Goal: Task Accomplishment & Management: Complete application form

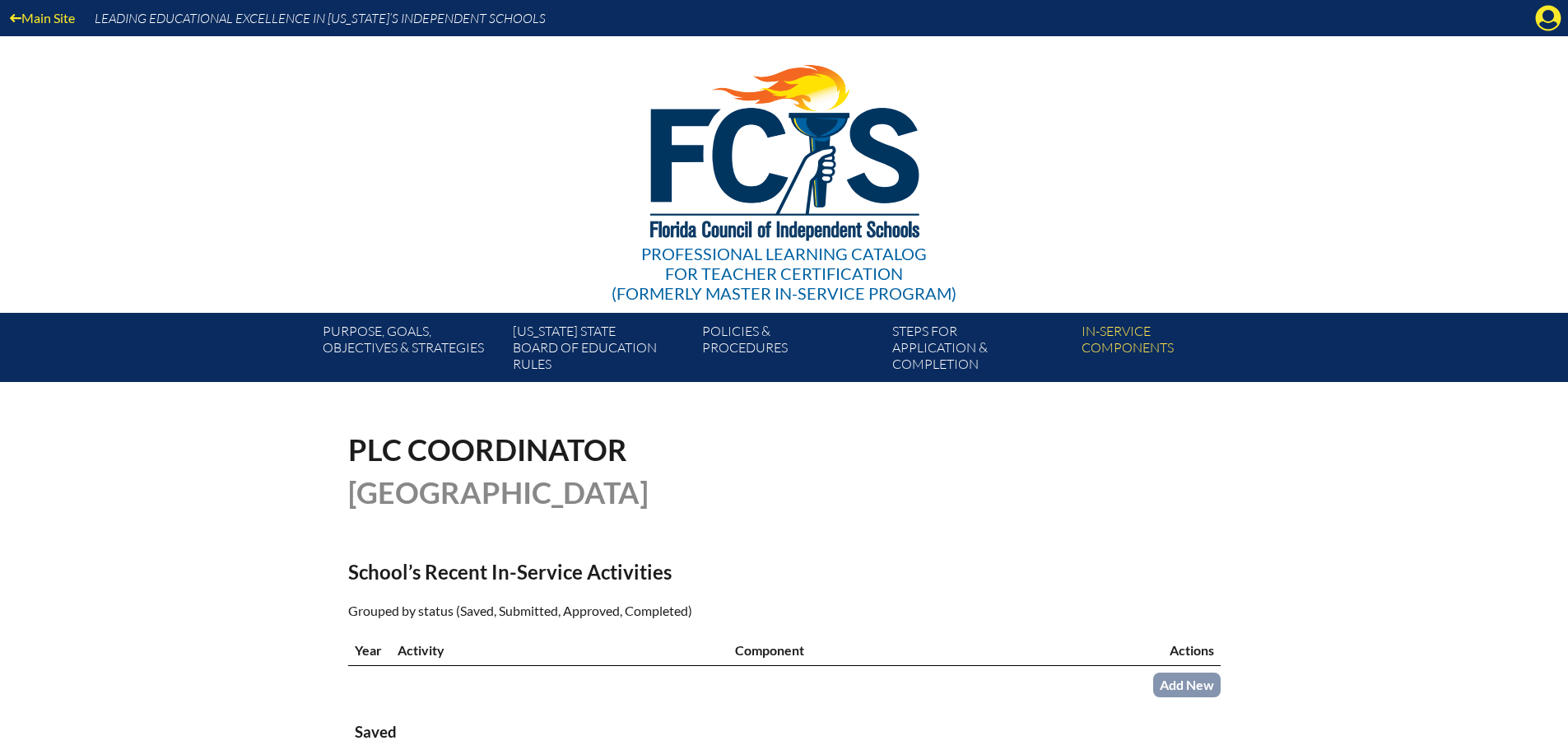
scroll to position [329, 0]
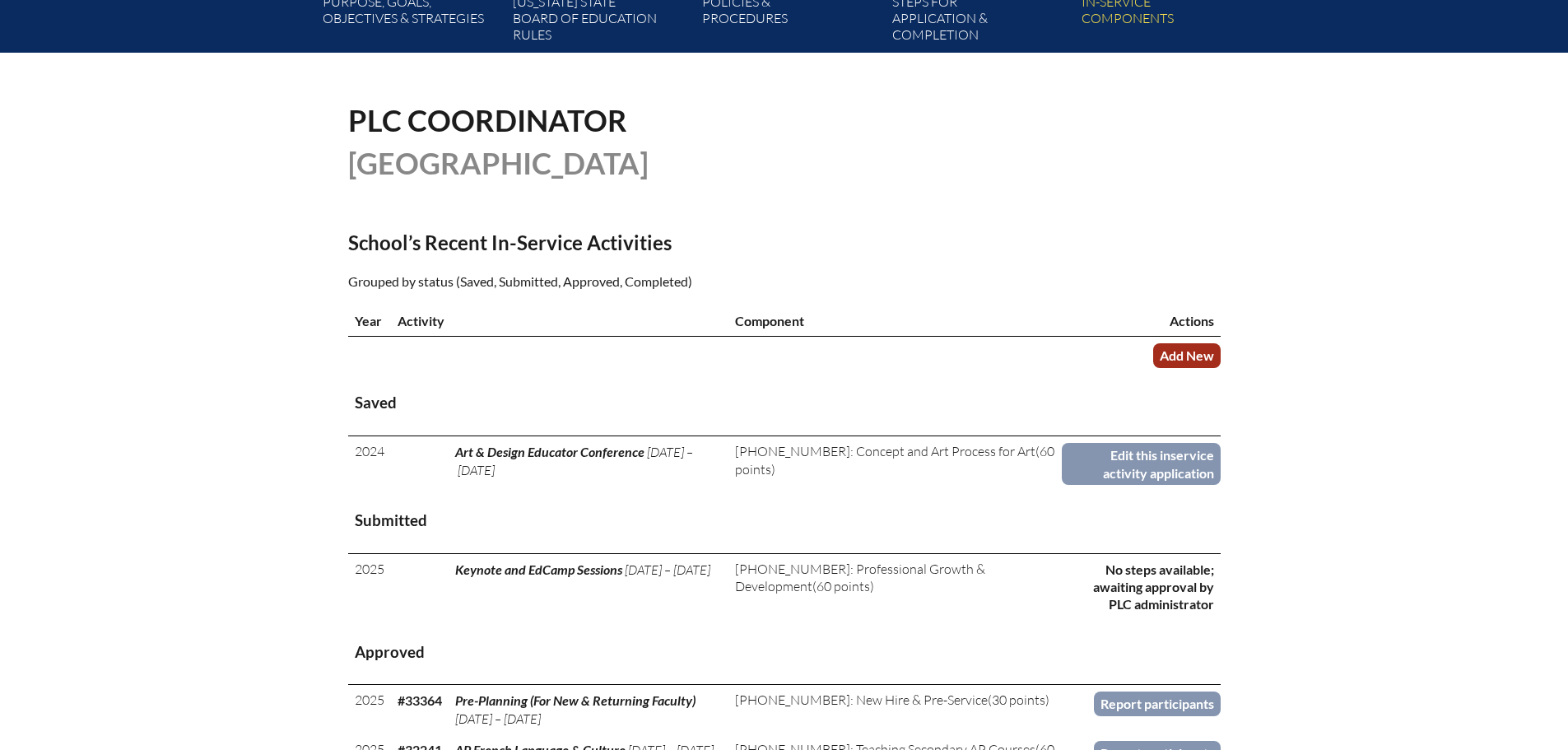
click at [1181, 355] on link "Add New" at bounding box center [1187, 355] width 68 height 24
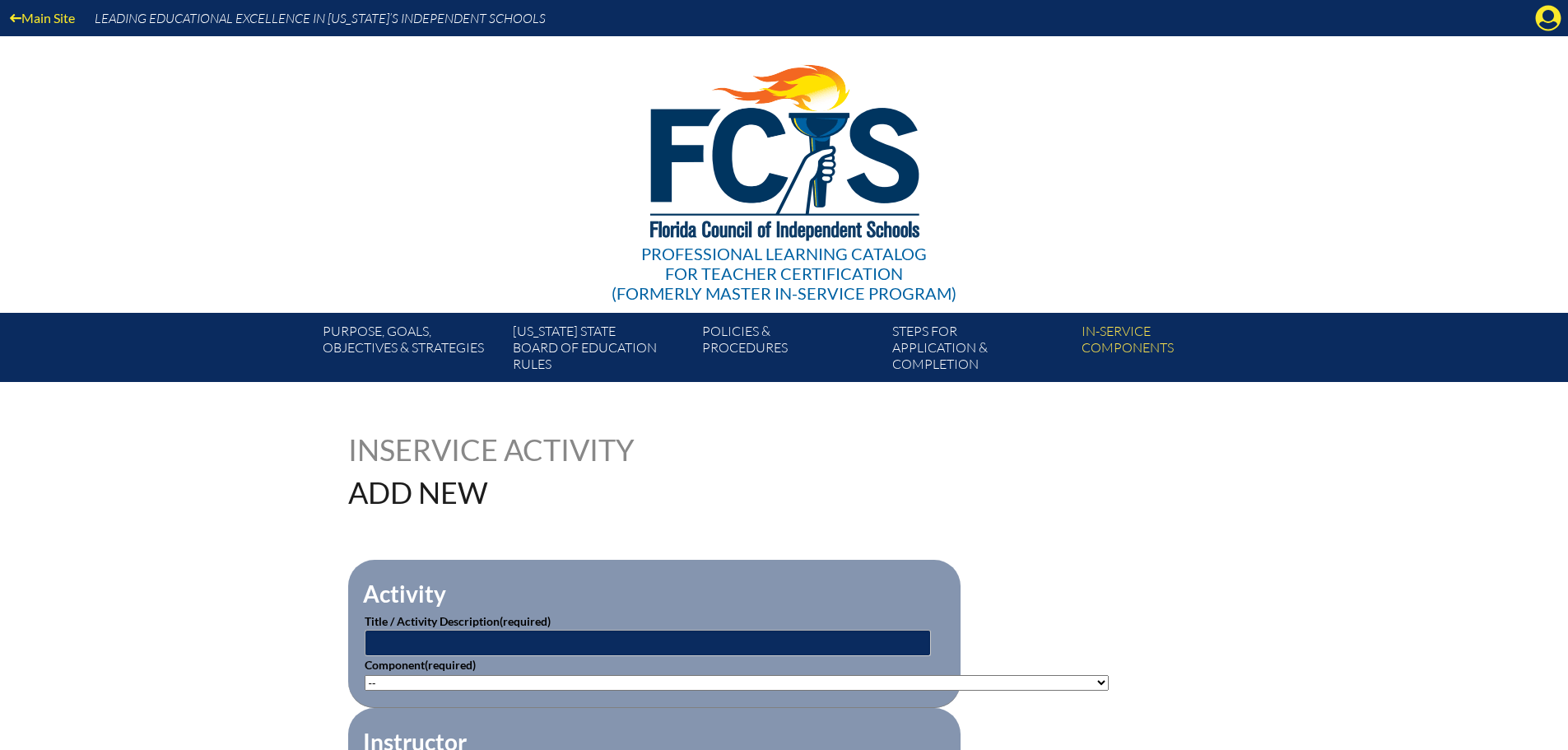
scroll to position [165, 0]
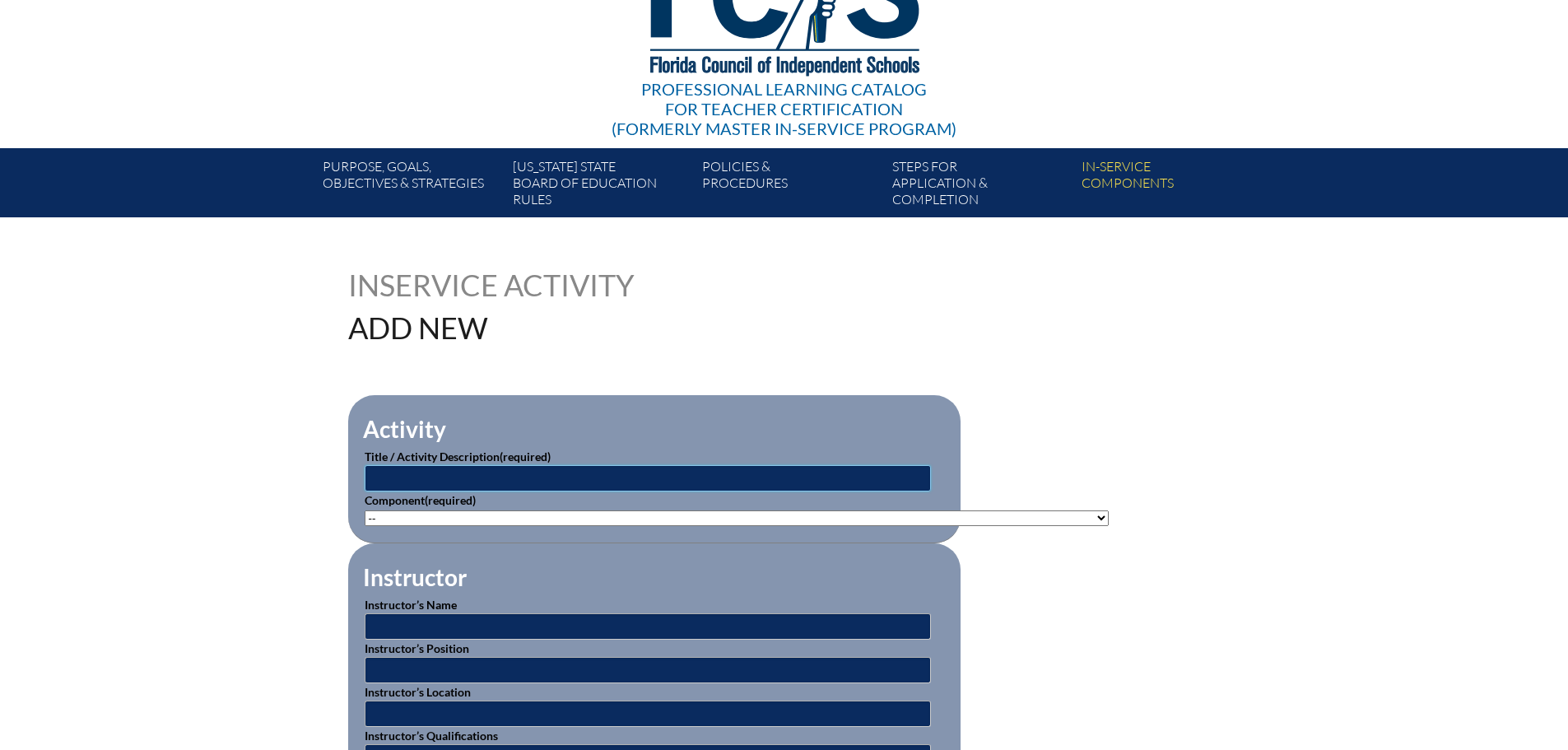
click at [512, 481] on input "text" at bounding box center [648, 478] width 566 height 26
type input "HMH Training"
click at [504, 513] on select"]"] "-- [PHONE_NUMBER]: Appropriate Art Activities [PHONE_NUMBER]: Concept and Art P…" at bounding box center [737, 518] width 744 height 16
select select"]"] "20421"
click at [365, 511] on select"]"] "-- [PHONE_NUMBER]: Appropriate Art Activities [PHONE_NUMBER]: Concept and Art P…" at bounding box center [737, 518] width 744 height 16
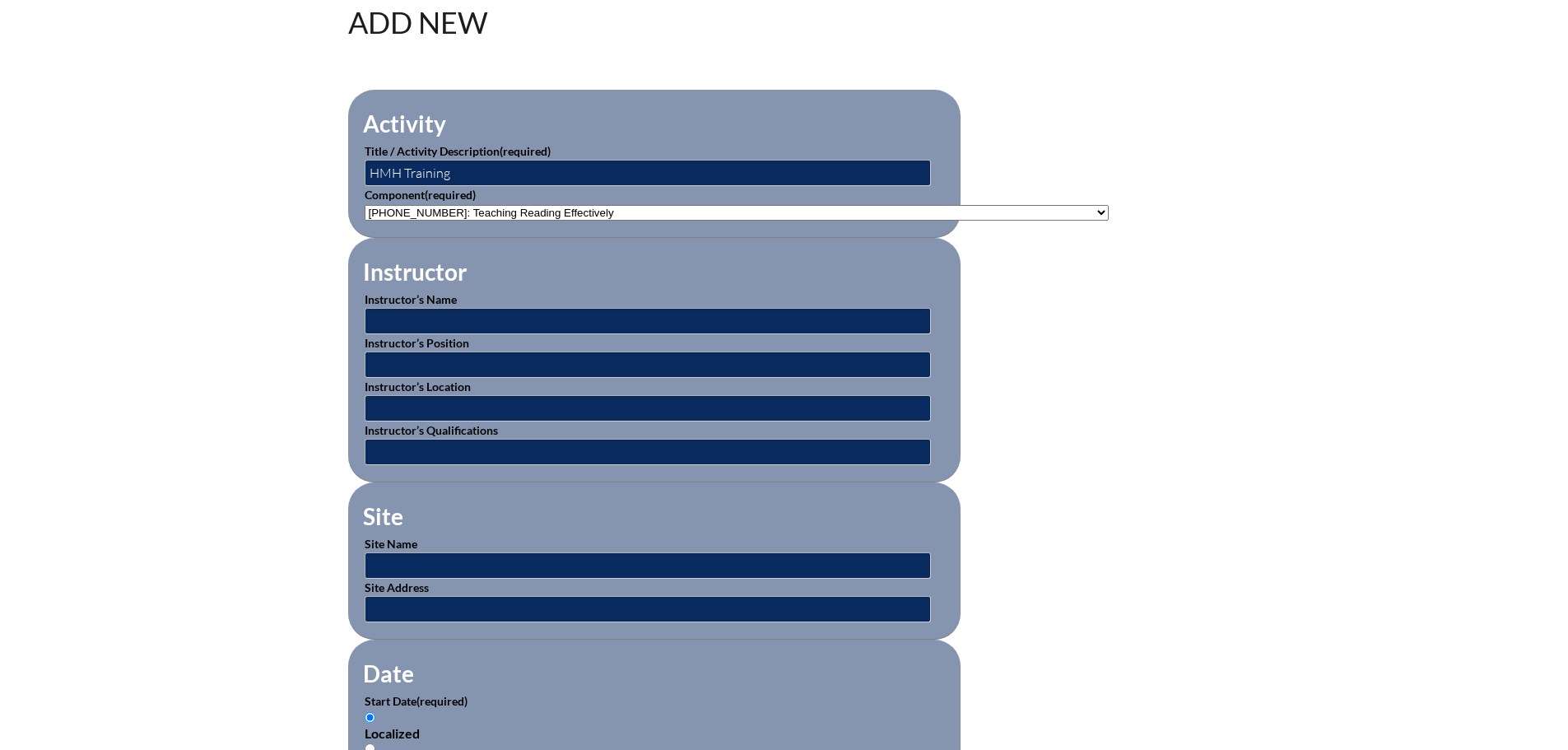
scroll to position [494, 0]
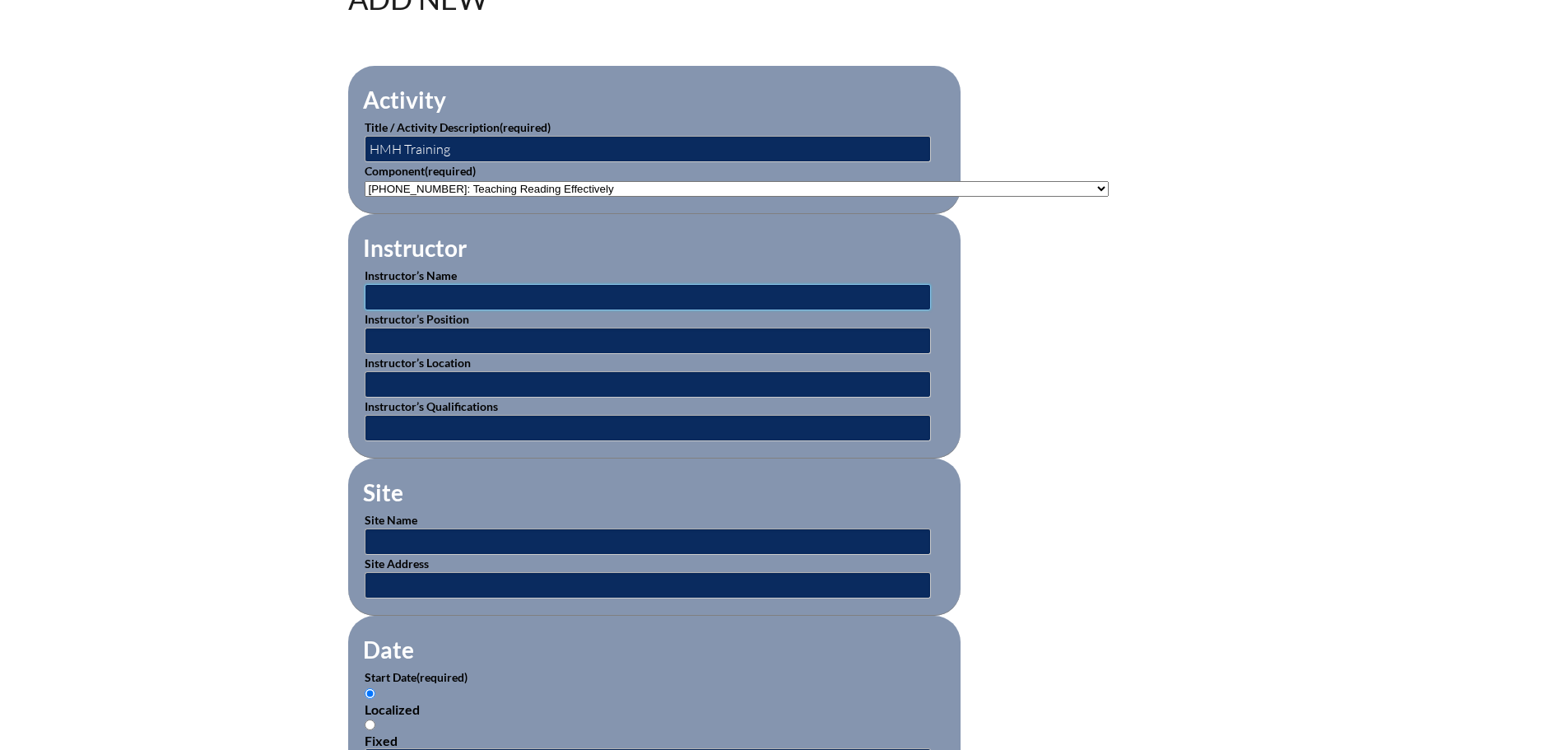
click at [516, 293] on input "text" at bounding box center [648, 297] width 566 height 26
type input "Unknown"
click at [494, 328] on input "text" at bounding box center [648, 341] width 566 height 26
type input "HMH Instructor"
click at [513, 383] on input "text" at bounding box center [648, 384] width 566 height 26
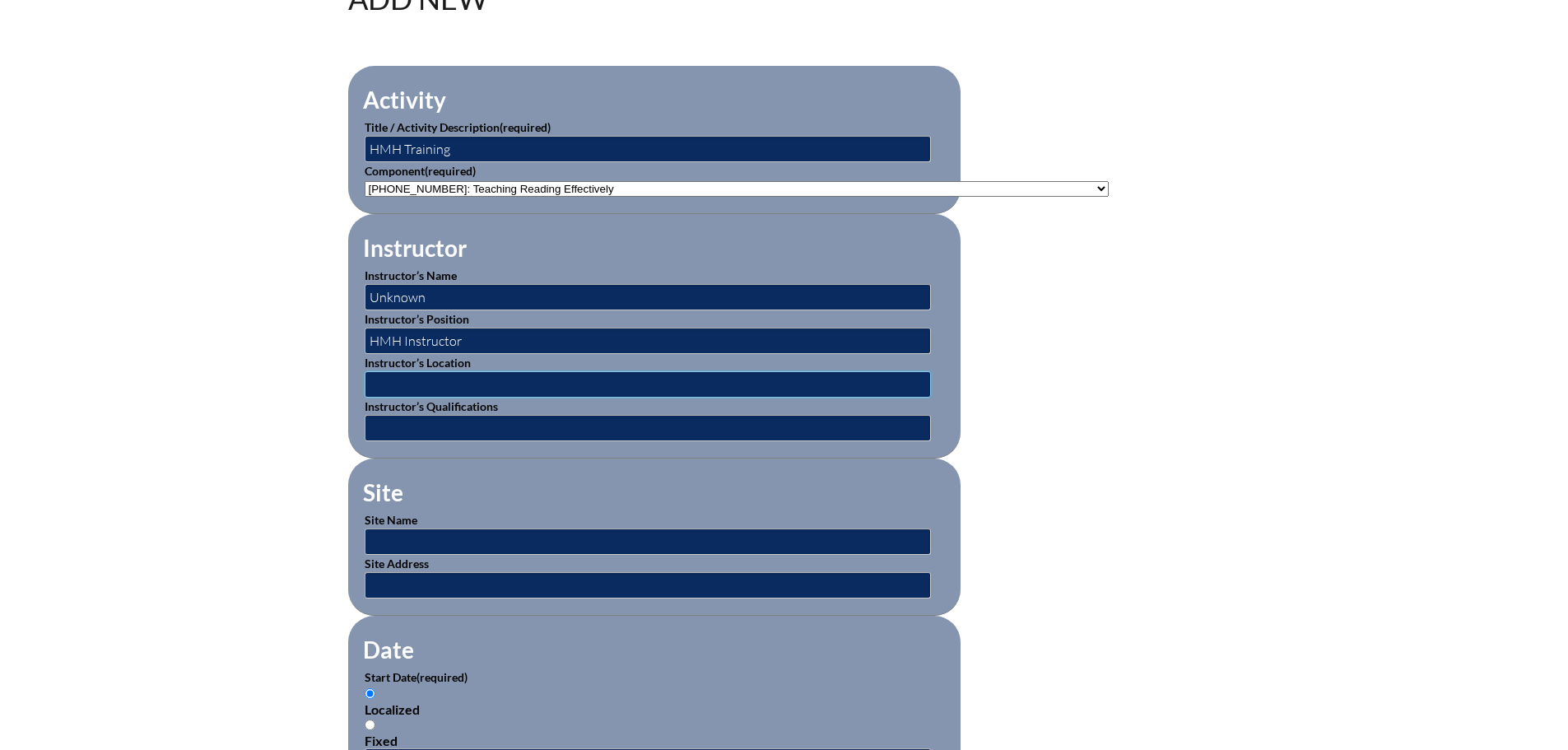
type input "Online"
click at [490, 421] on input "text" at bounding box center [648, 427] width 566 height 26
type input "HMH Instructor"
click at [483, 533] on input "text" at bounding box center [648, 541] width 566 height 26
type input "Online"
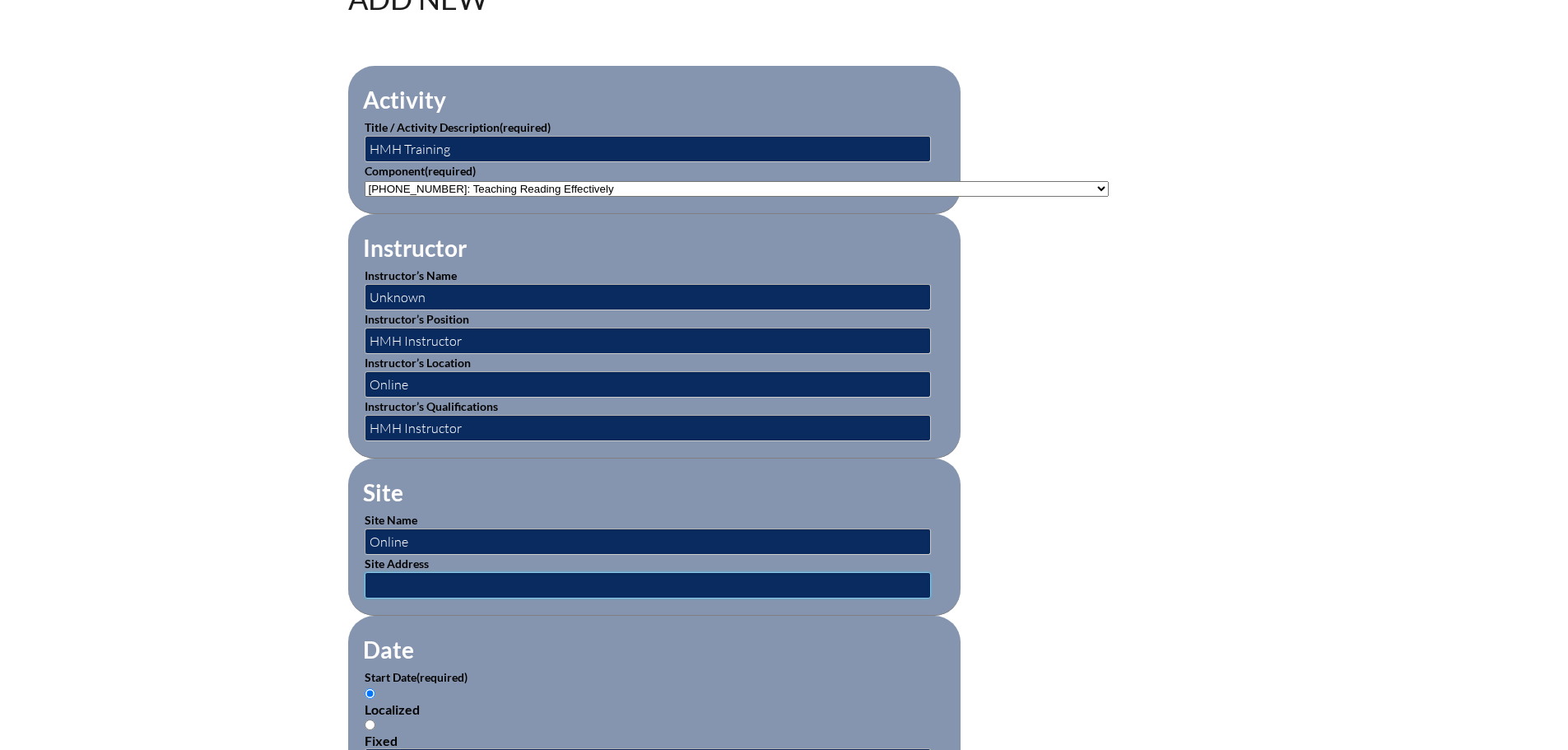
click at [487, 578] on input "text" at bounding box center [648, 585] width 566 height 26
type input "[GEOGRAPHIC_DATA], [GEOGRAPHIC_DATA]"
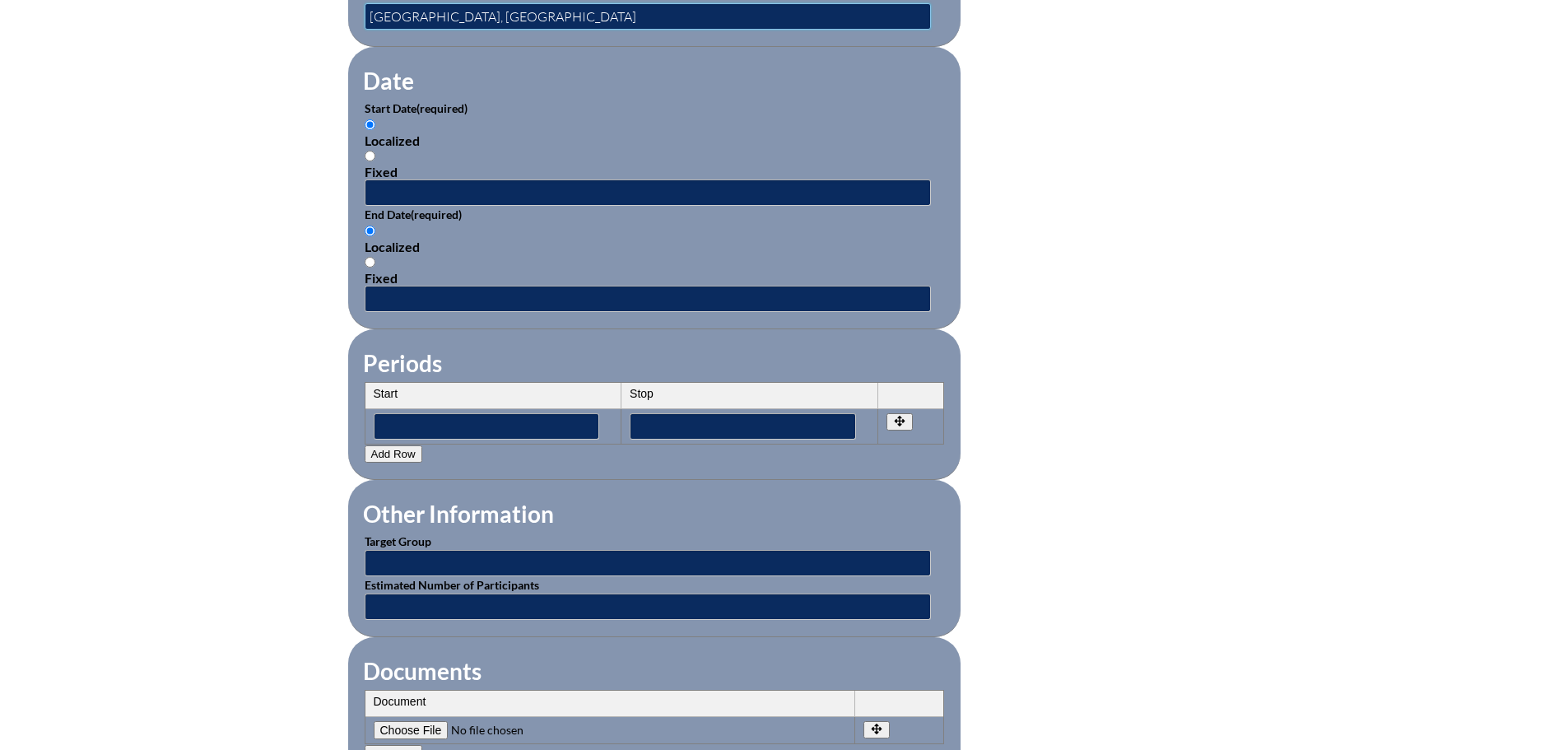
scroll to position [1070, 0]
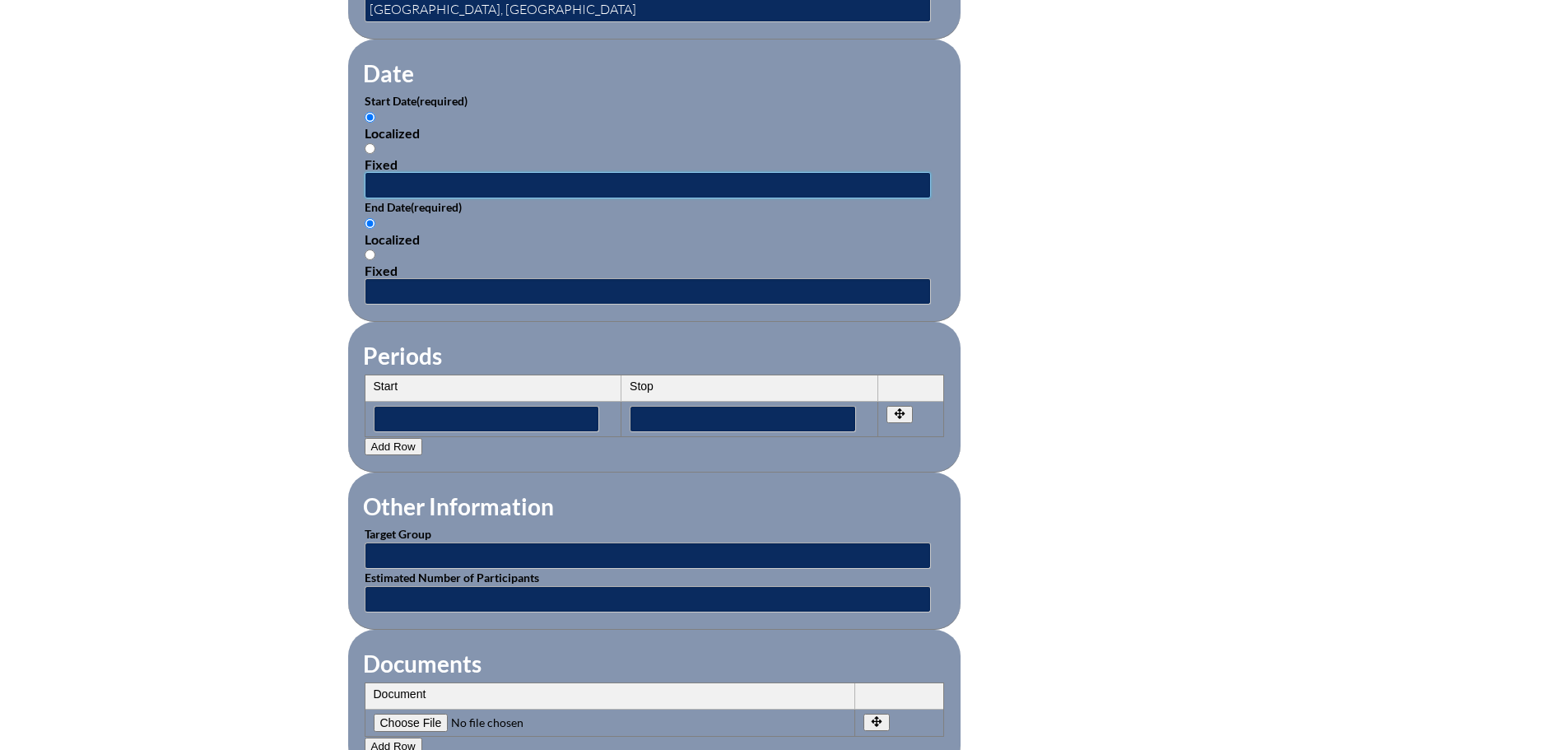
click at [463, 173] on input "text" at bounding box center [648, 185] width 566 height 26
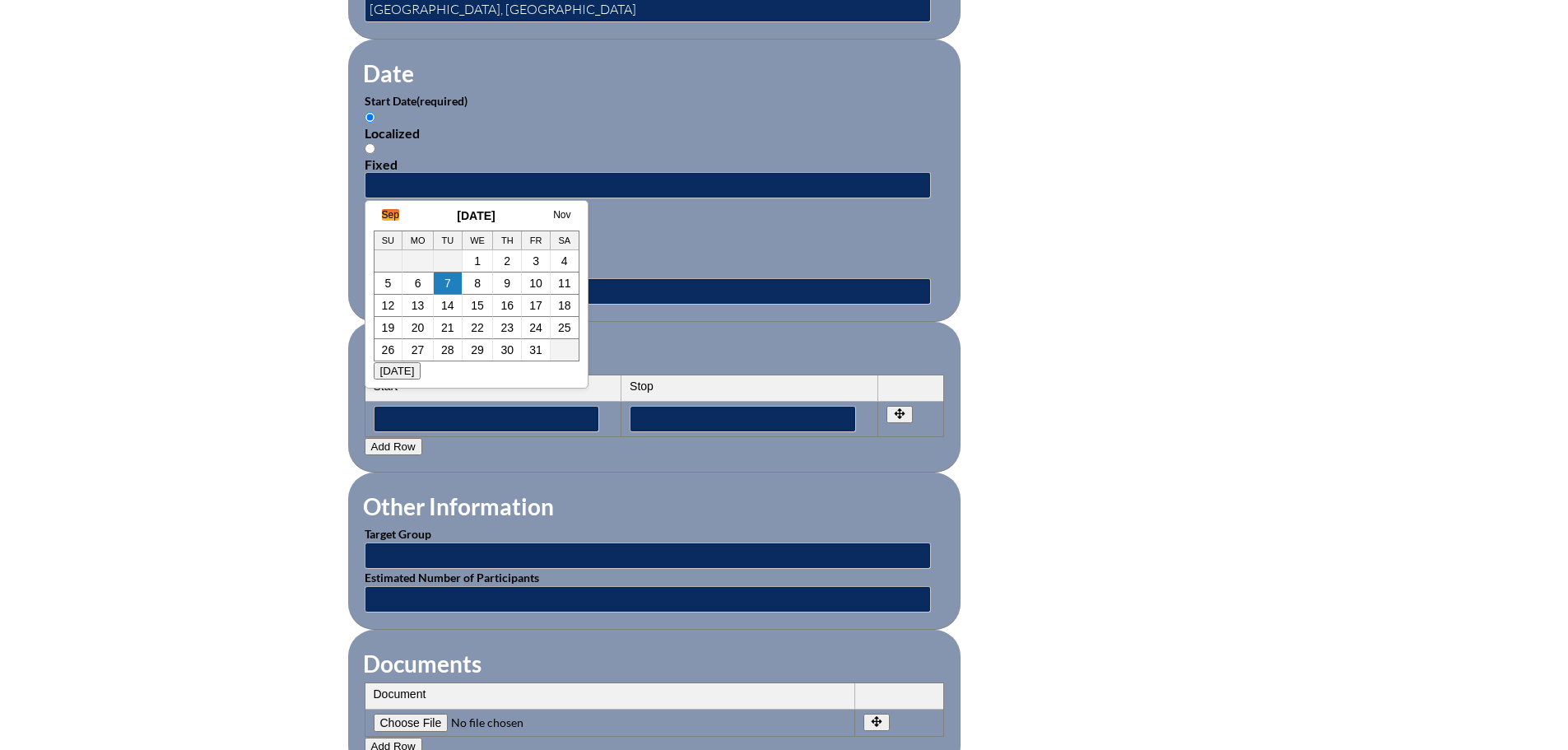
click at [389, 218] on link "Sep" at bounding box center [390, 214] width 17 height 11
click at [379, 217] on link "Aug" at bounding box center [374, 214] width 17 height 11
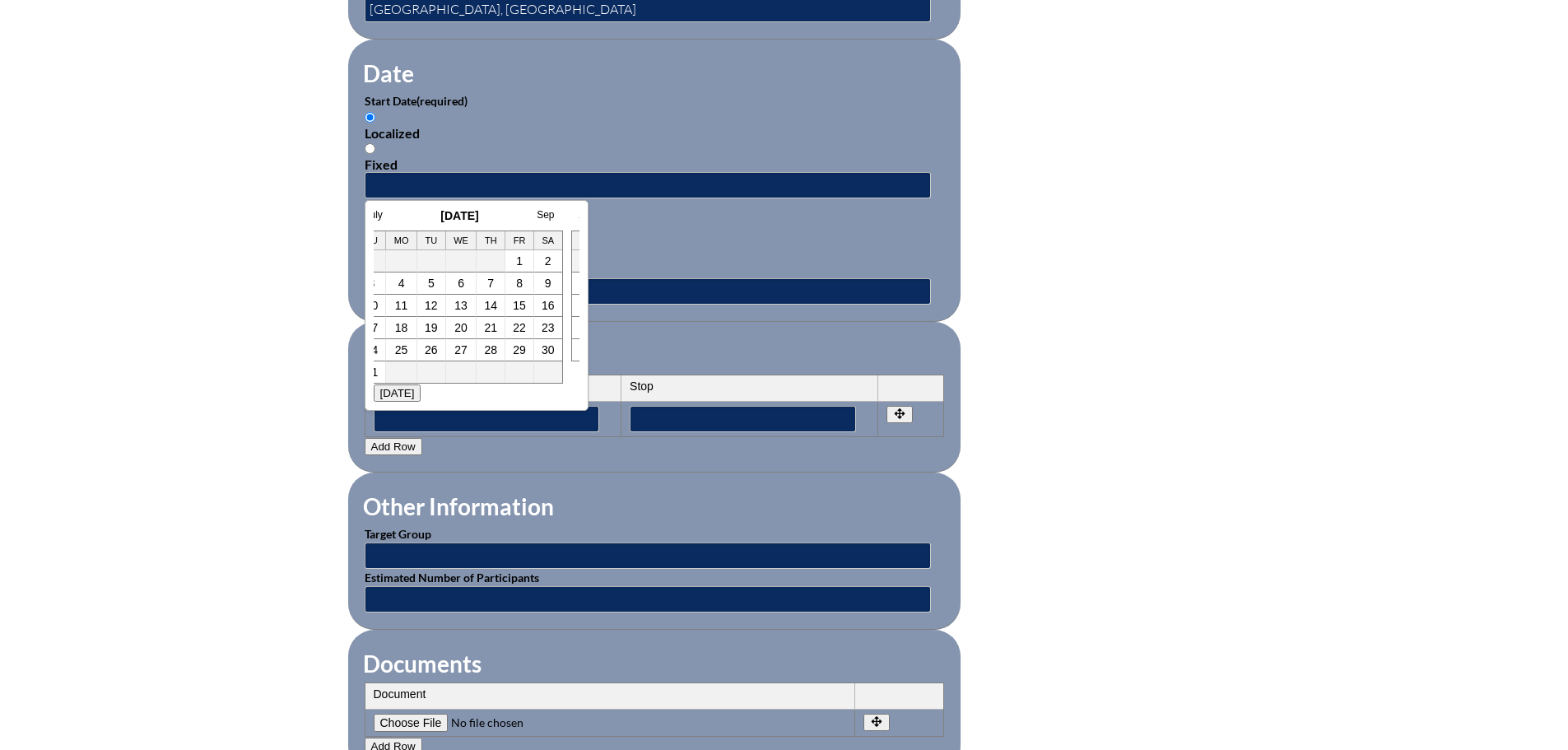
scroll to position [0, 33]
click at [530, 309] on link "16" at bounding box center [532, 305] width 13 height 13
type input "[DATE] 11:08 AM"
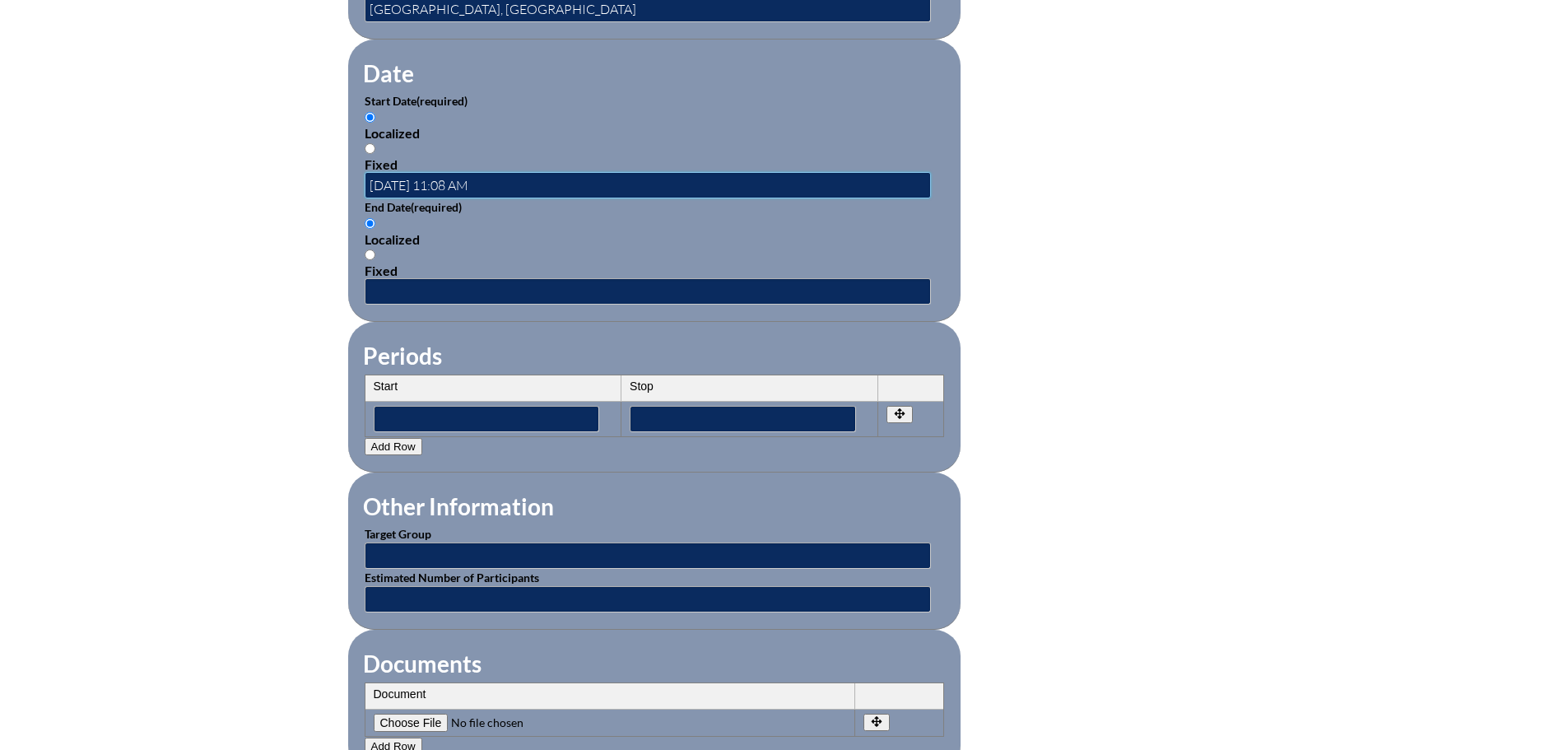
scroll to position [0, 0]
click at [467, 284] on input "text" at bounding box center [648, 291] width 566 height 26
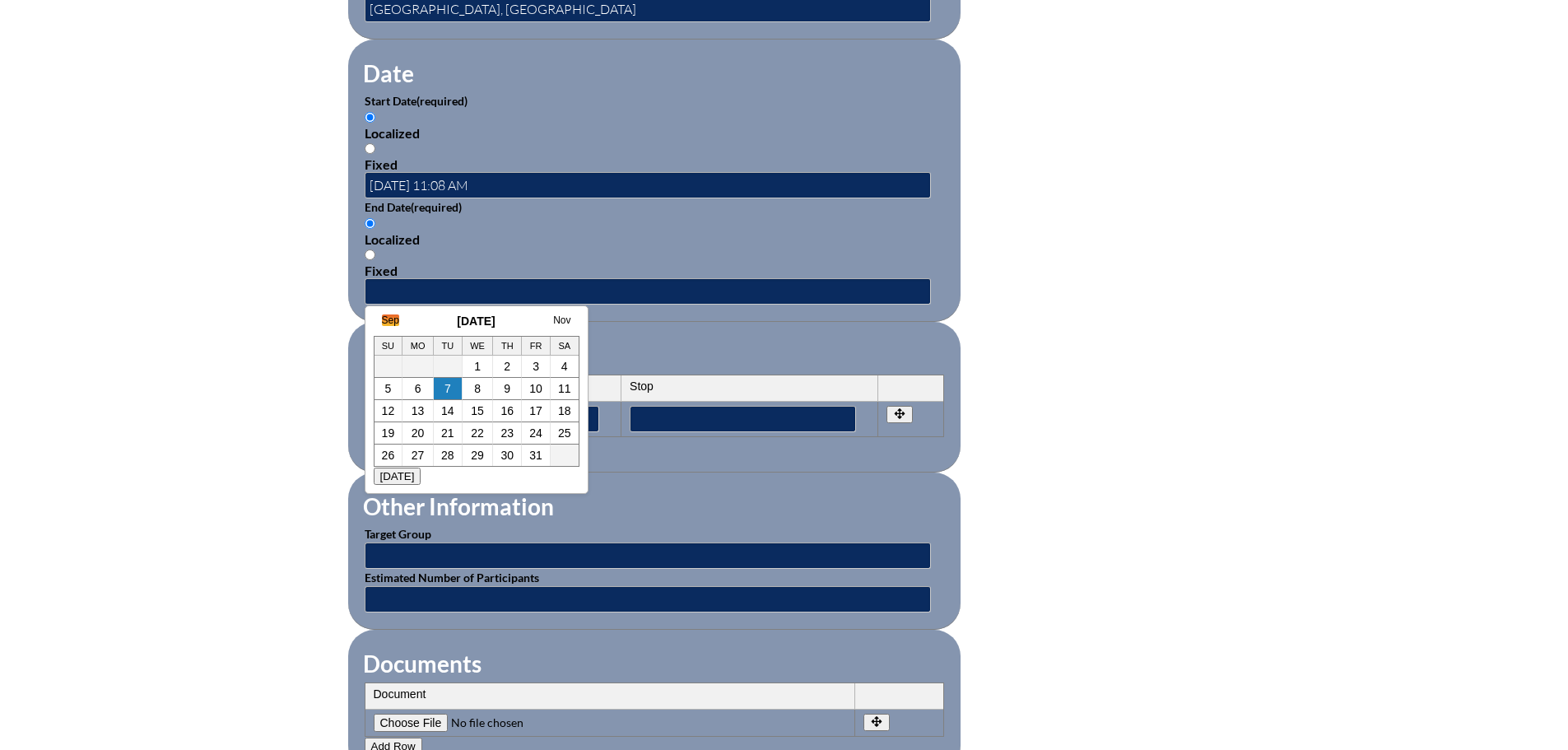
click at [390, 318] on link "Sep" at bounding box center [390, 320] width 17 height 11
click at [374, 319] on link "Aug" at bounding box center [374, 320] width 17 height 11
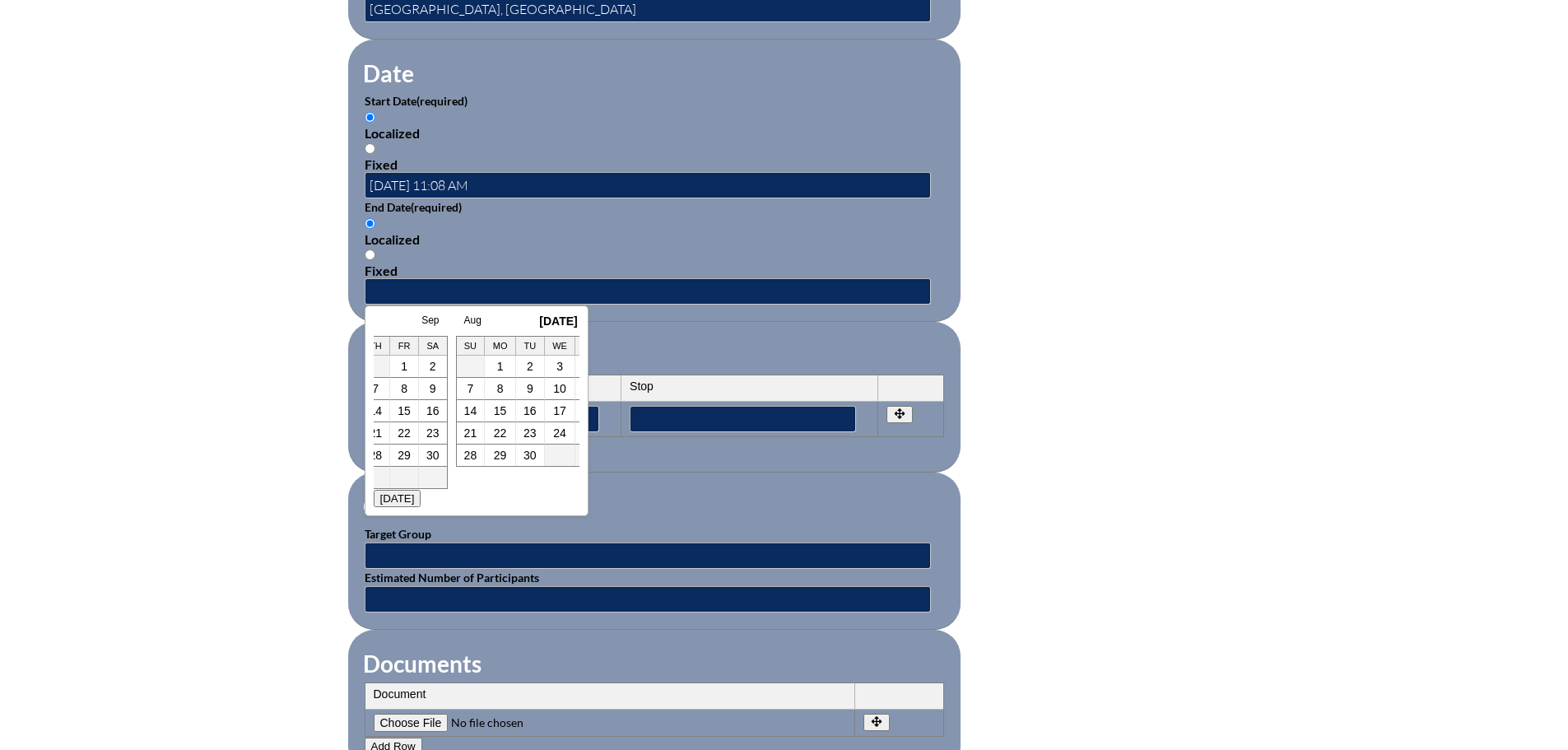
scroll to position [0, 33]
click at [526, 410] on link "16" at bounding box center [532, 410] width 13 height 13
type input "[DATE] 11:08 AM"
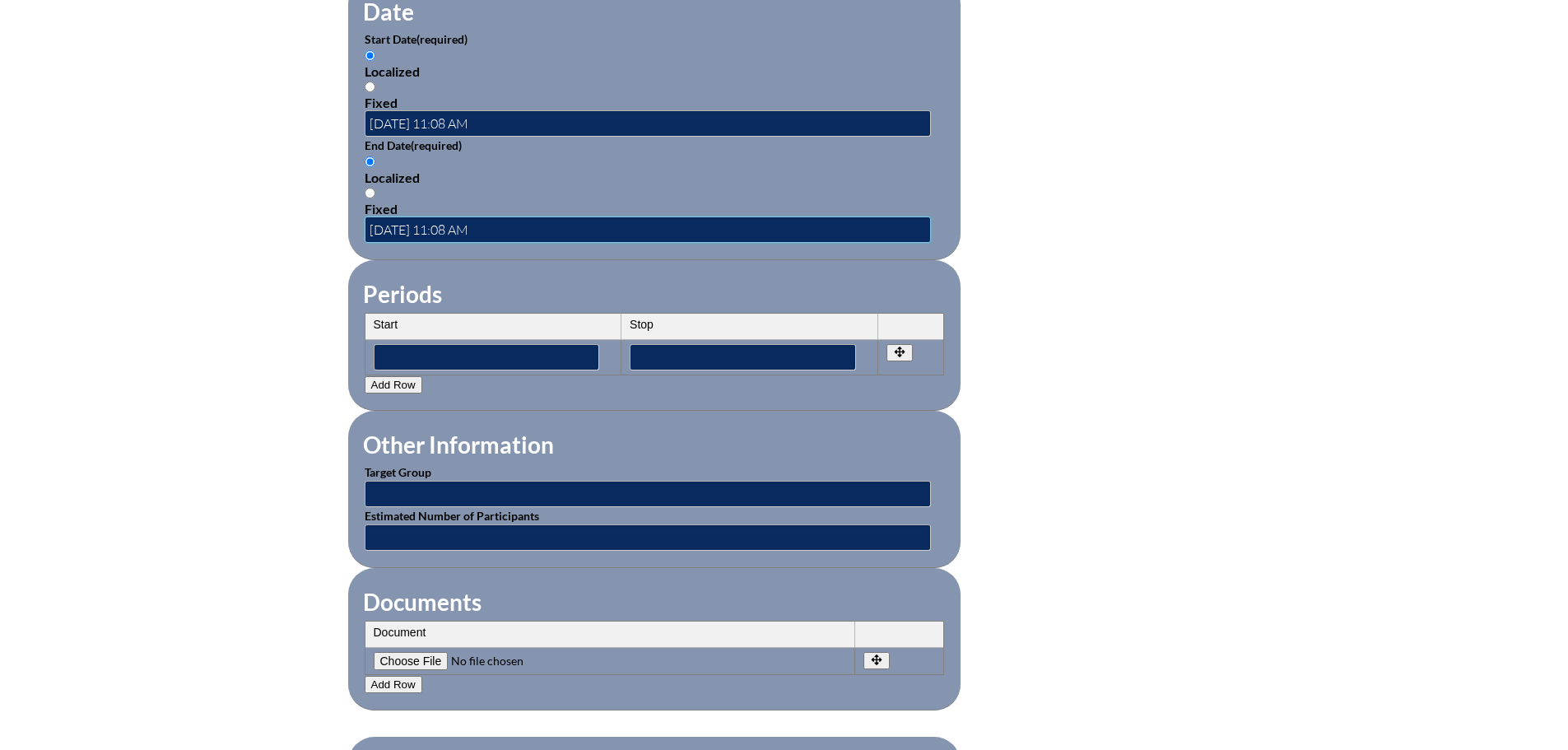
scroll to position [1317, 0]
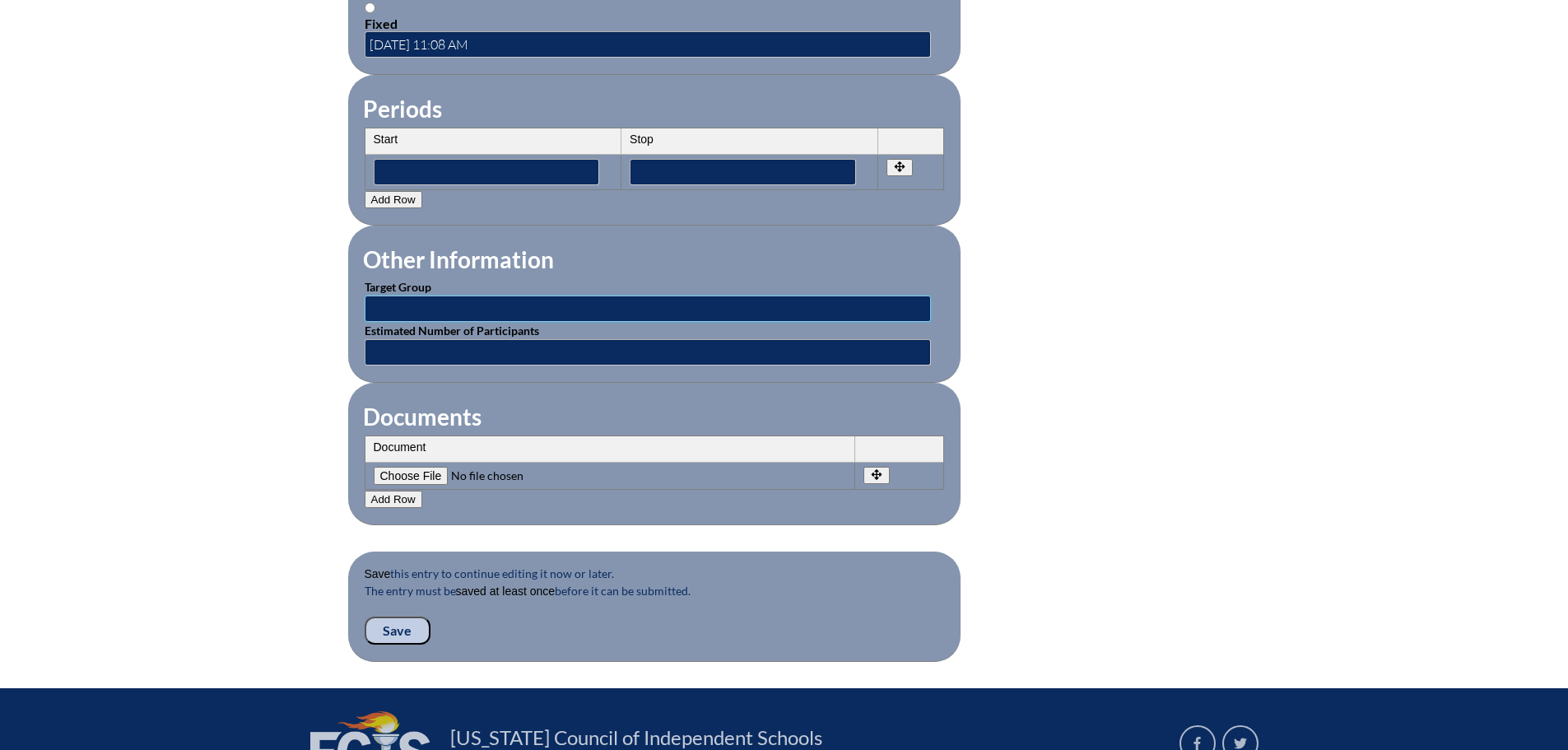
click at [487, 296] on input "text" at bounding box center [648, 309] width 566 height 26
type input "Reading and Elementary Ed Teachers"
click at [460, 342] on input "text" at bounding box center [648, 352] width 566 height 26
type input "Unknown"
click at [425, 466] on input"] "file" at bounding box center [486, 475] width 224 height 18
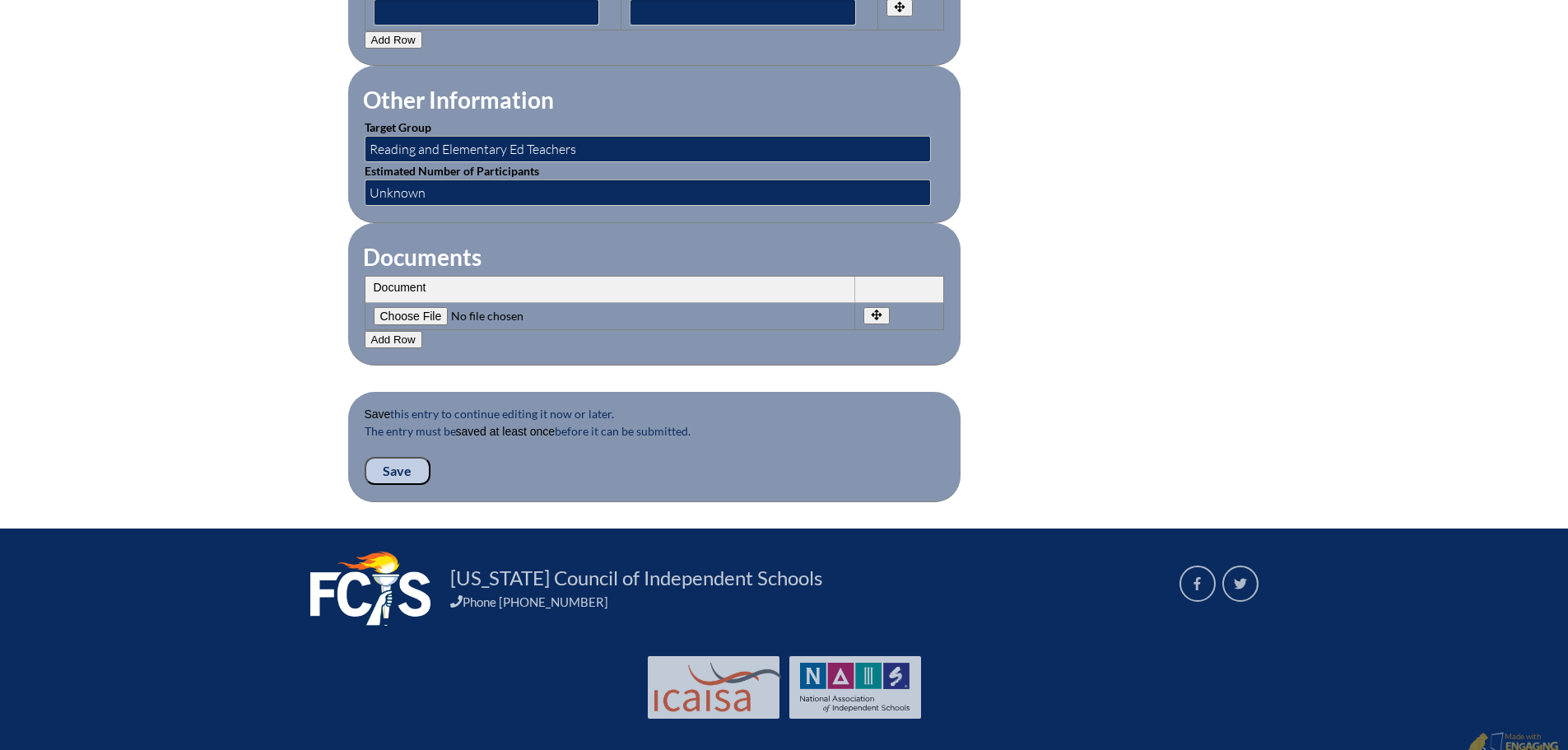
scroll to position [1482, 0]
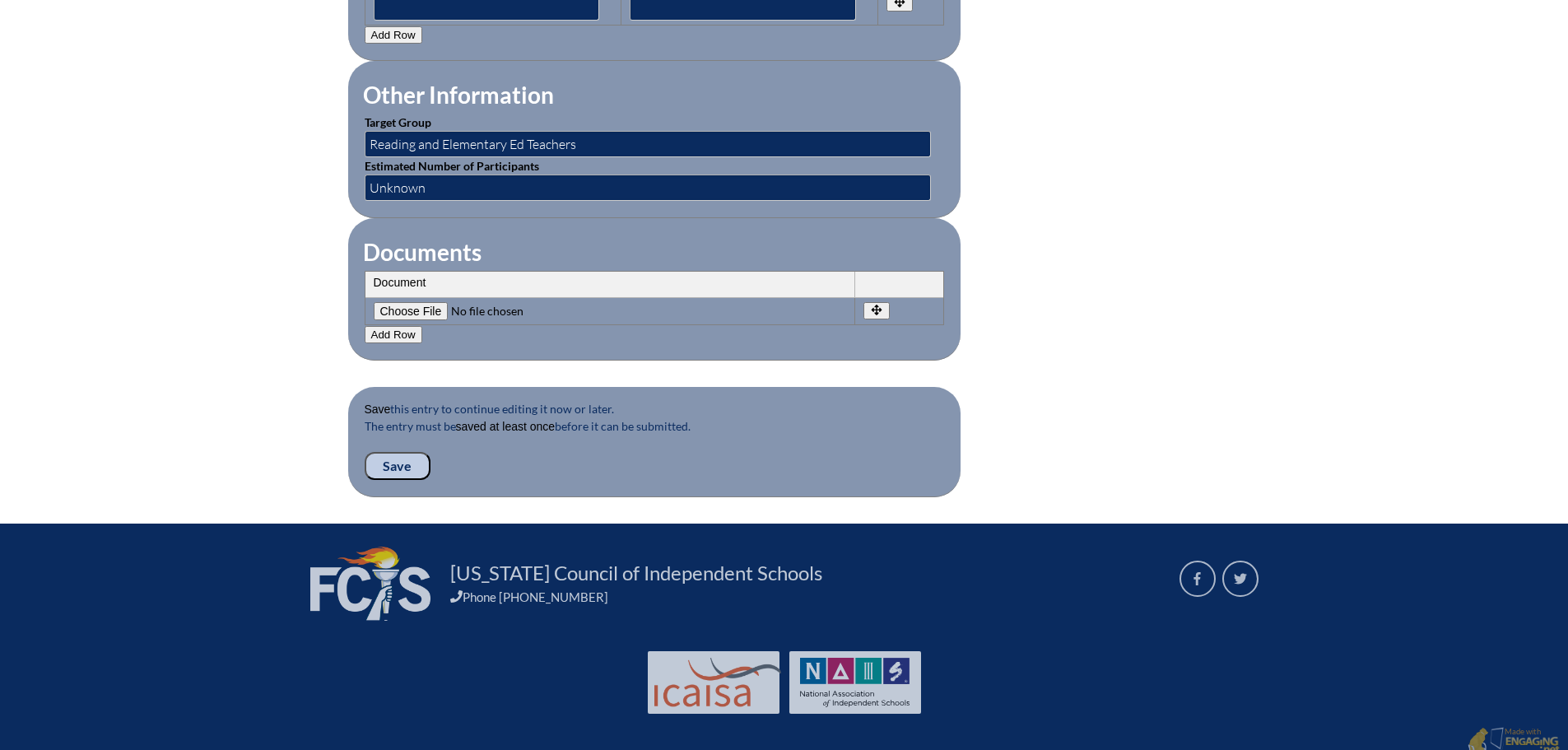
click at [407, 458] on input "Save" at bounding box center [398, 466] width 66 height 28
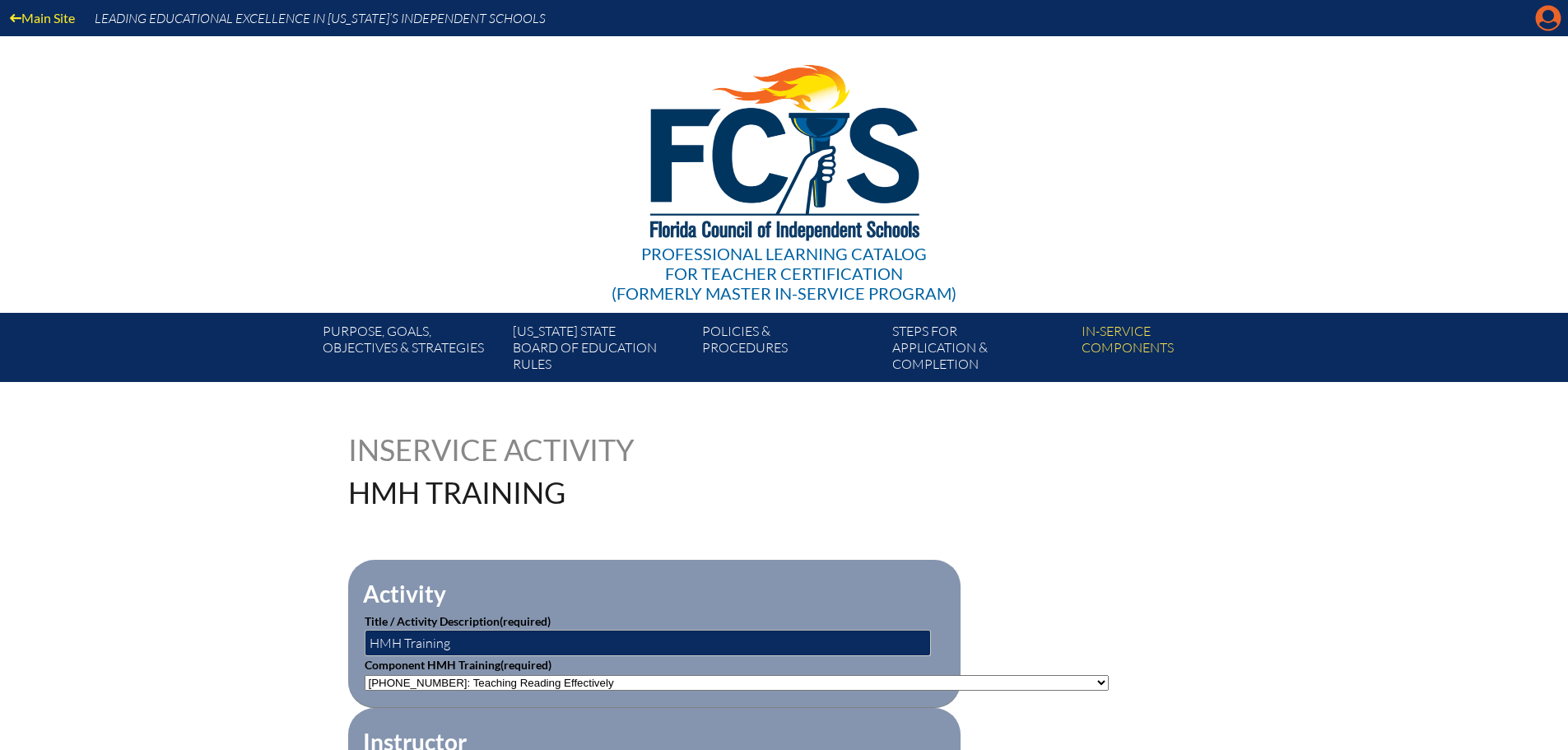
click at [1551, 13] on icon "Manage account" at bounding box center [1548, 18] width 26 height 26
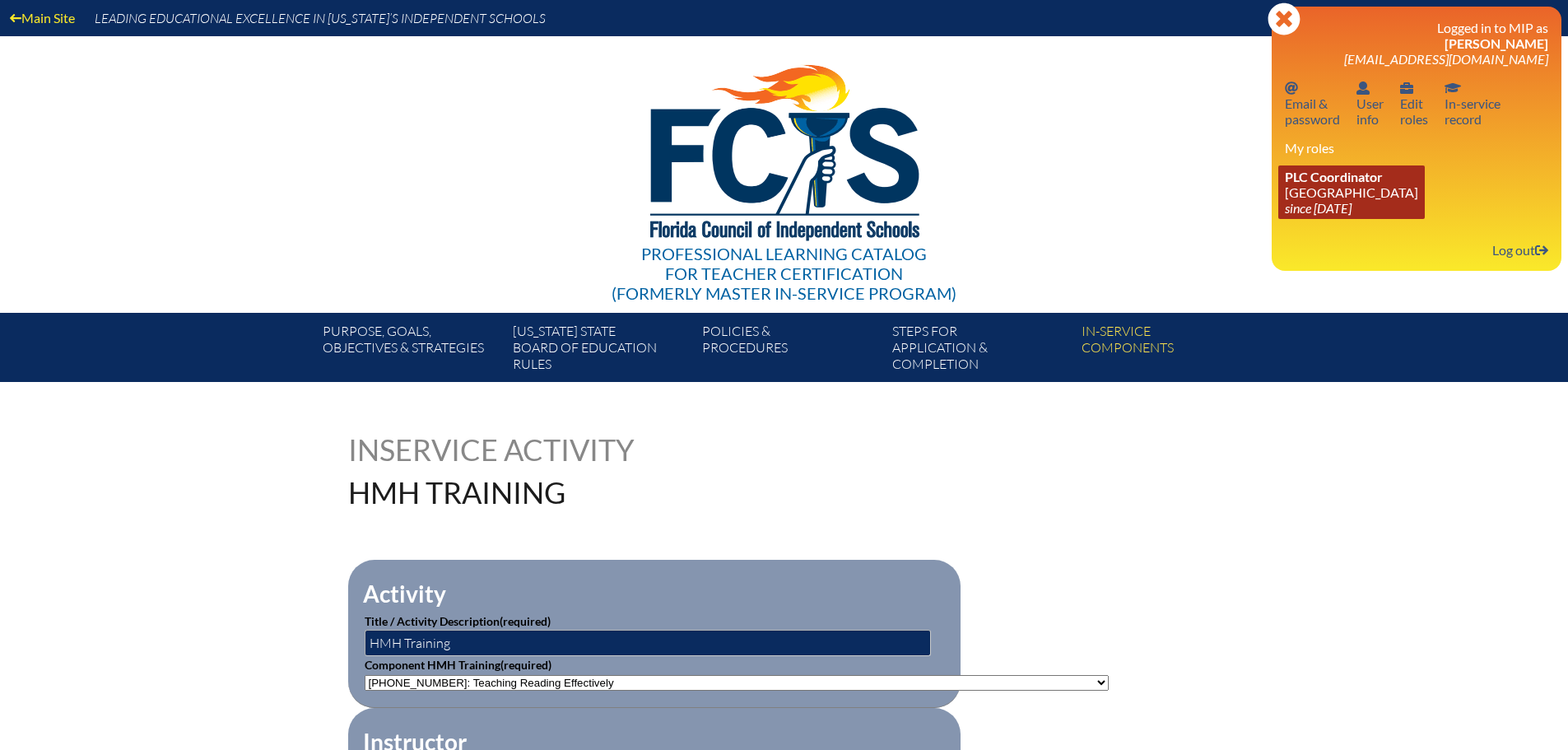
click at [1349, 193] on link "PLC Coordinator Maclay School since 2024 Jun 3" at bounding box center [1351, 192] width 147 height 54
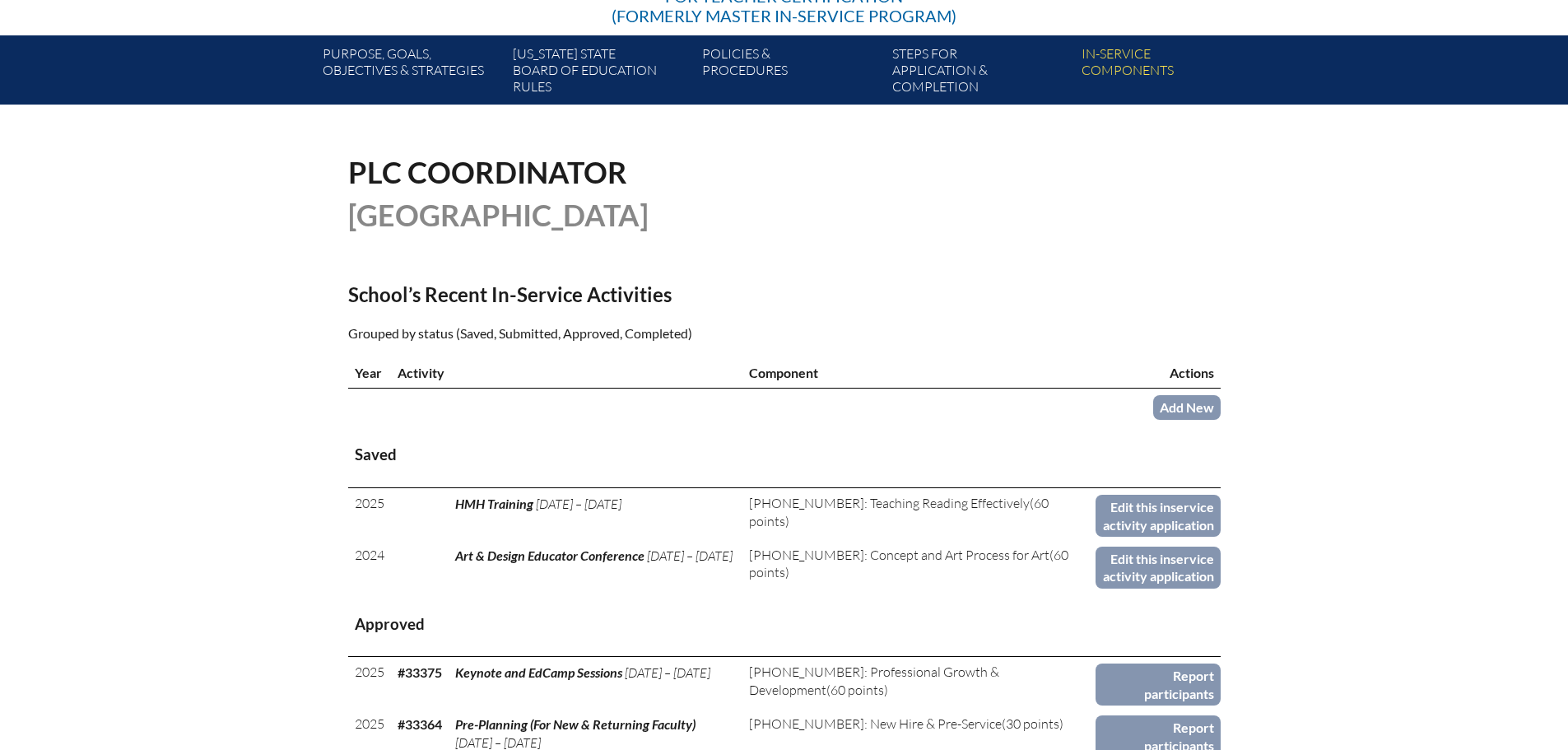
scroll to position [329, 0]
